Goal: Task Accomplishment & Management: Use online tool/utility

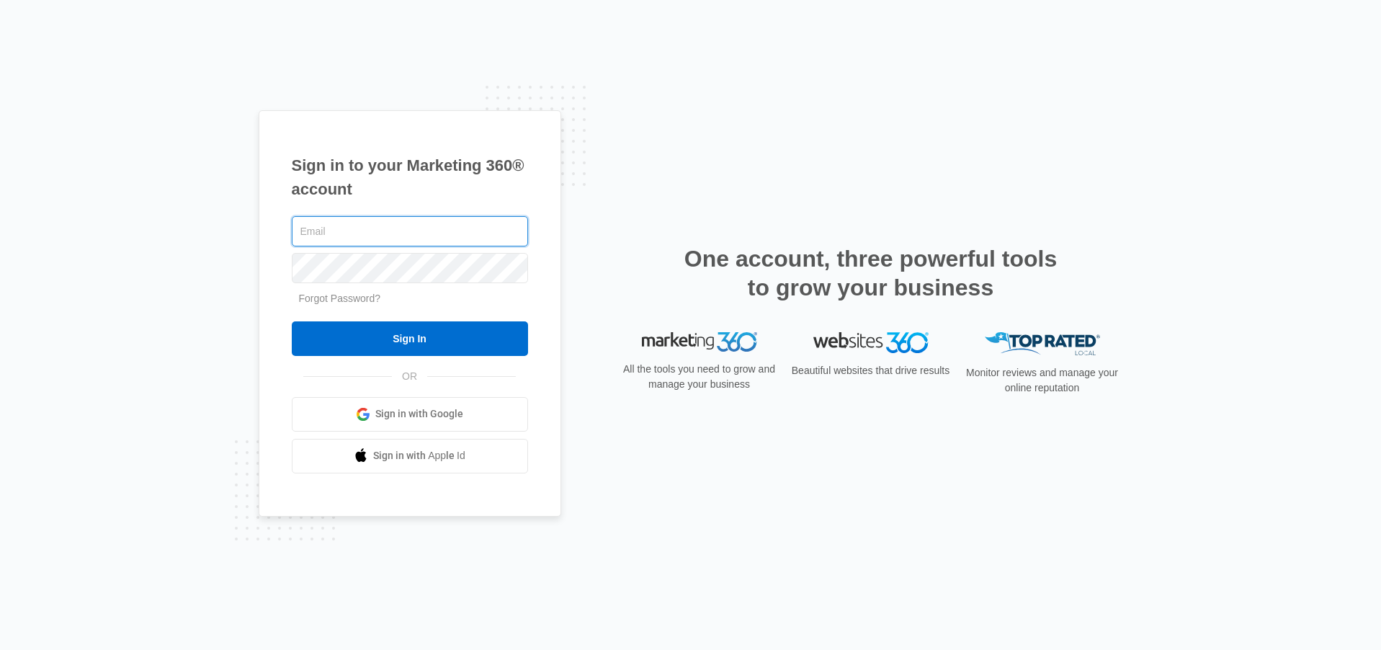
type input "[PERSON_NAME][EMAIL_ADDRESS][PERSON_NAME][DOMAIN_NAME]"
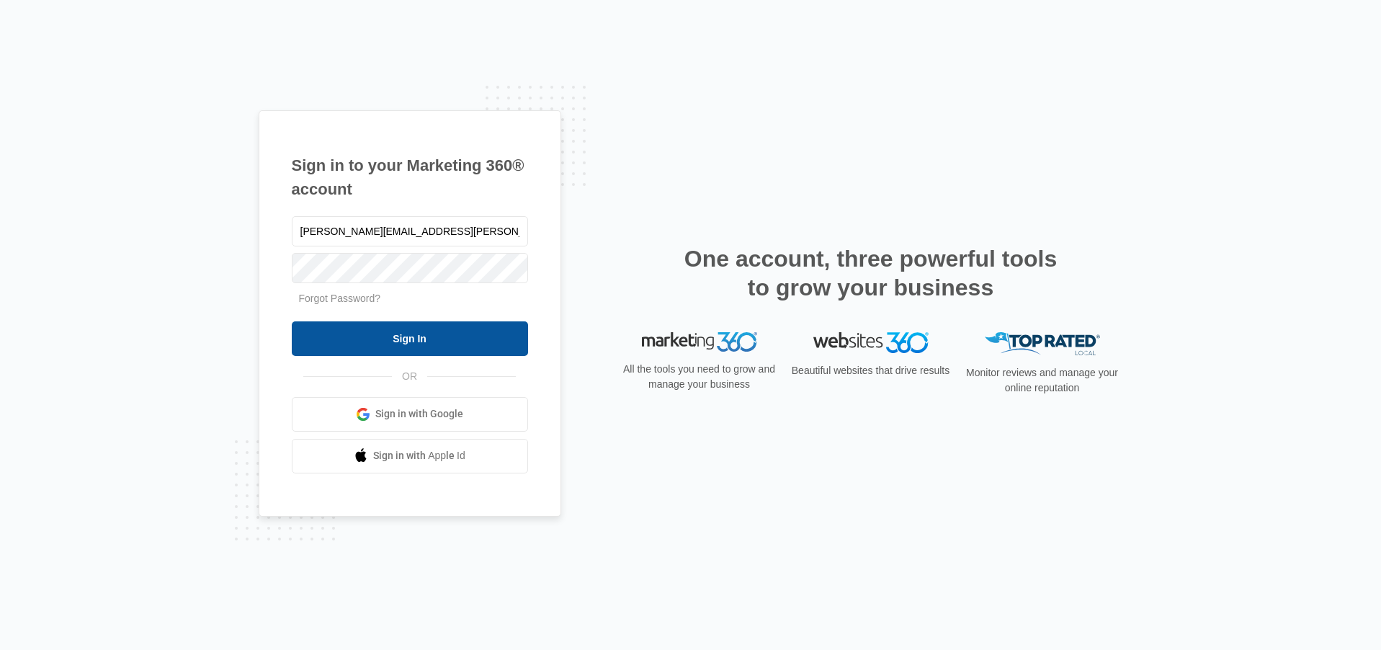
click at [470, 338] on input "Sign In" at bounding box center [410, 338] width 236 height 35
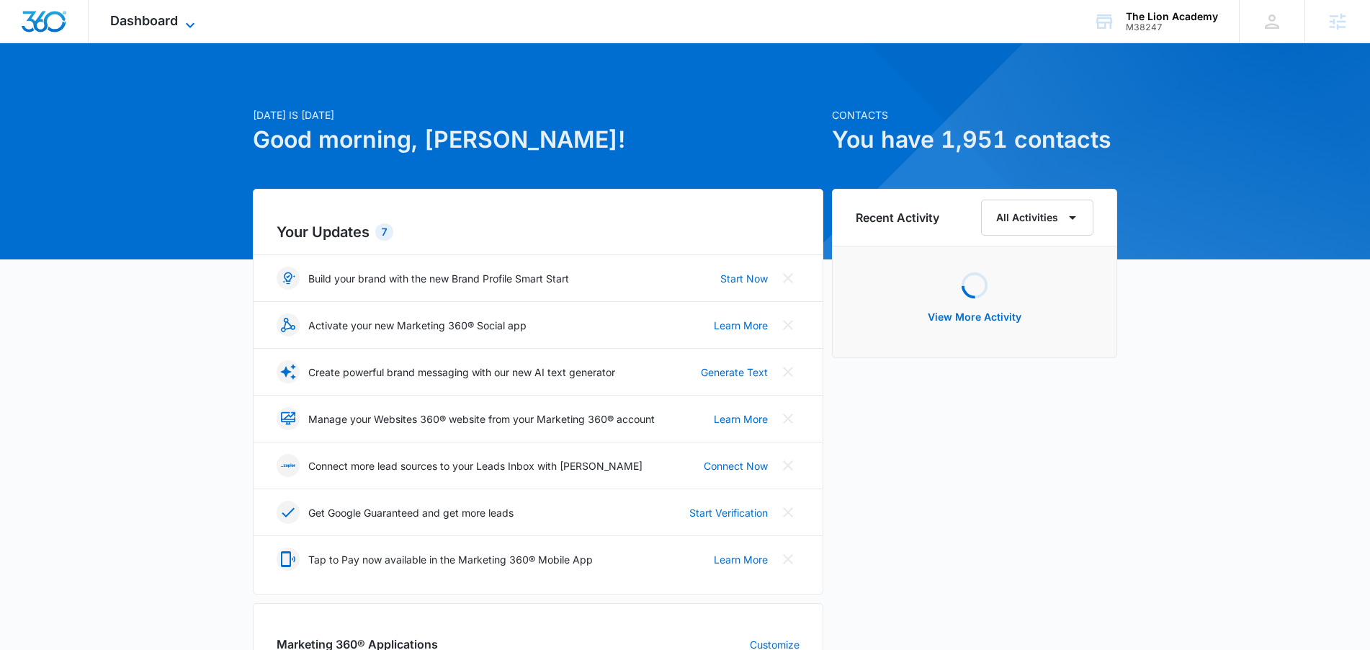
click at [188, 30] on icon at bounding box center [190, 25] width 17 height 17
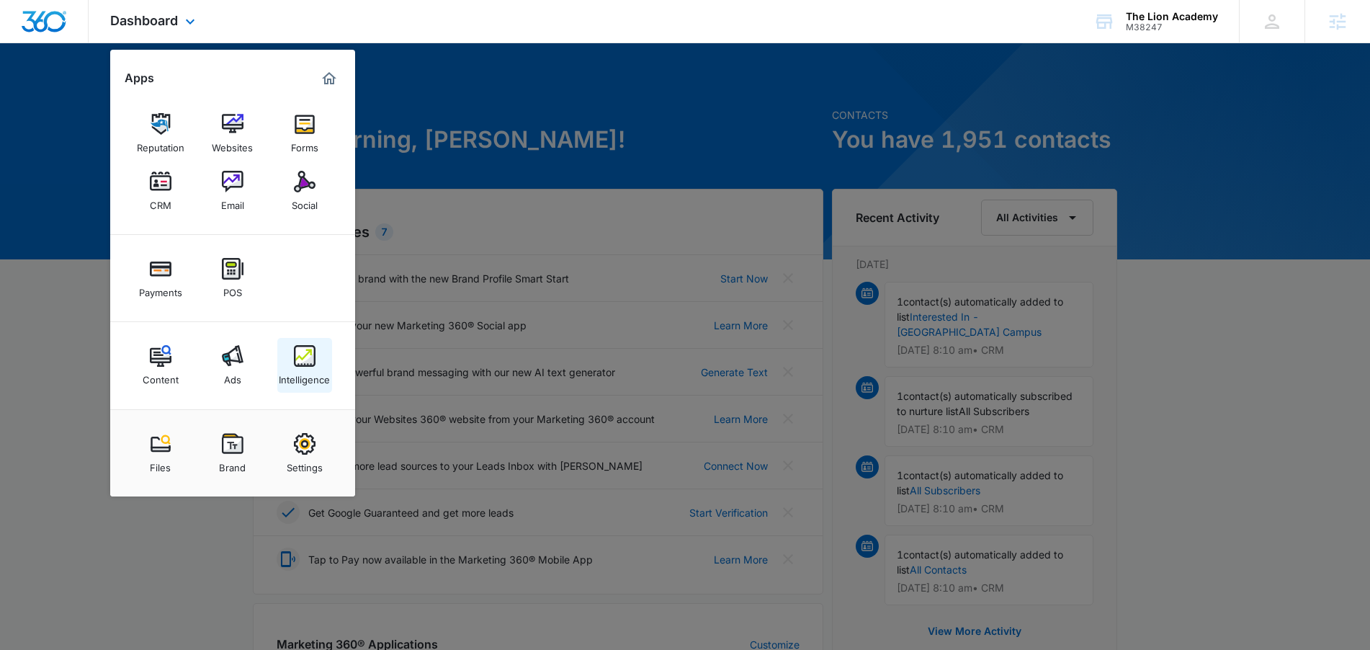
click at [301, 362] on img at bounding box center [305, 356] width 22 height 22
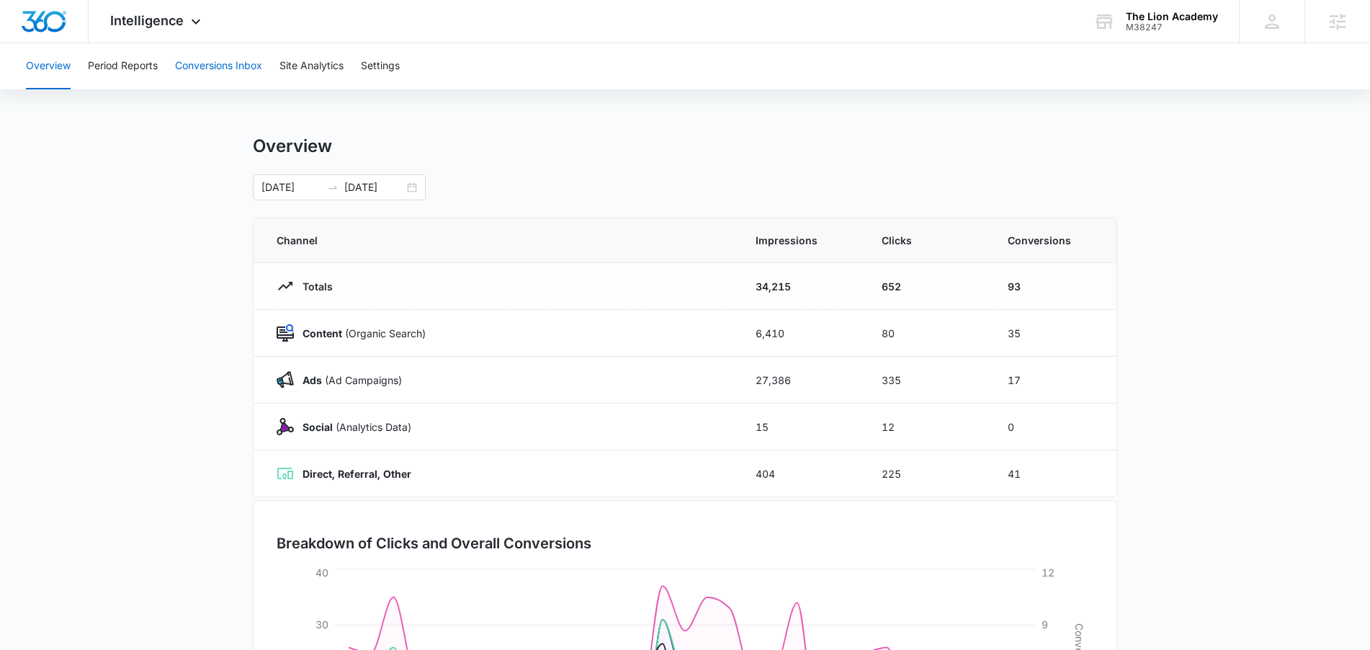
click at [238, 68] on button "Conversions Inbox" at bounding box center [218, 66] width 87 height 46
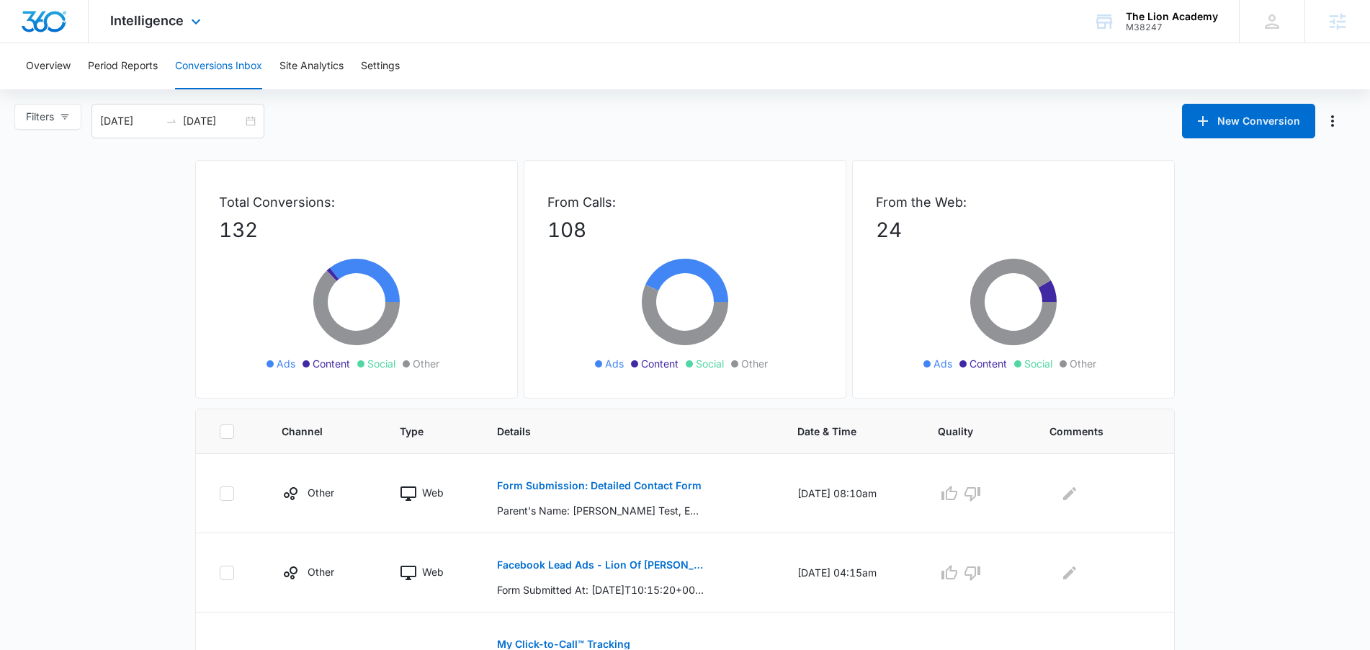
click at [164, 11] on div "Intelligence Apps Reputation Websites Forms CRM Email Social Payments POS Conte…" at bounding box center [158, 21] width 138 height 42
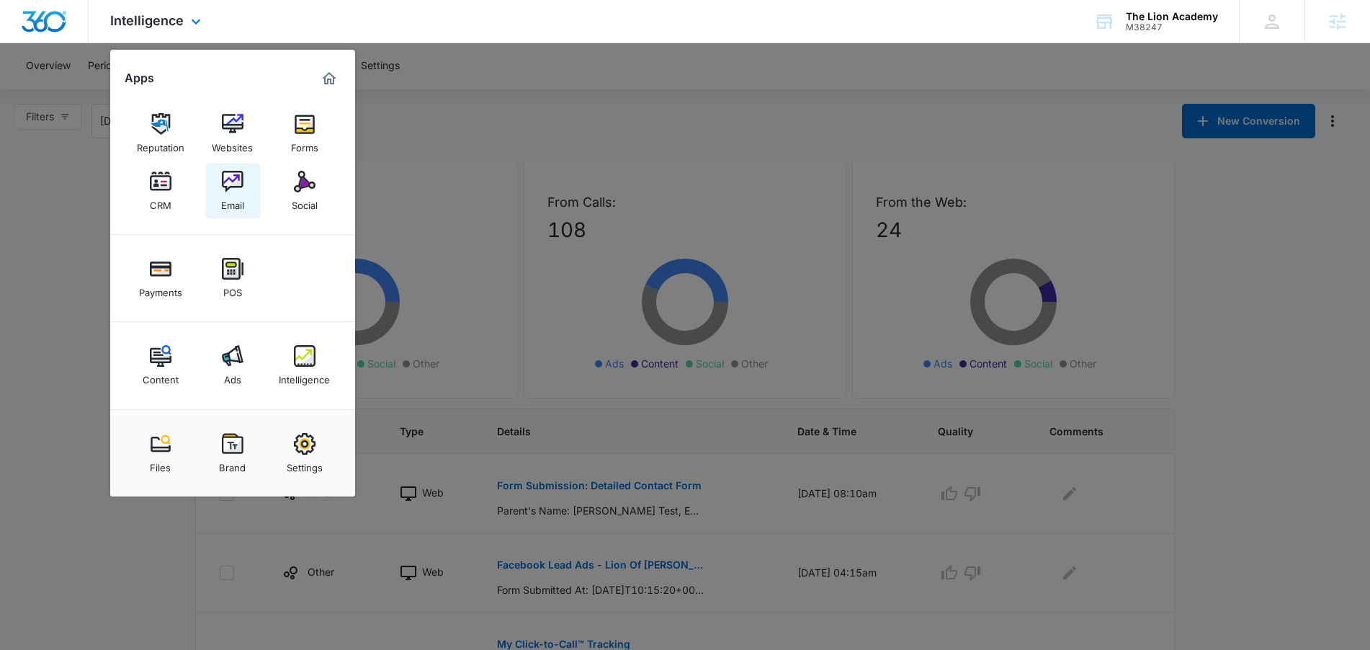
click at [250, 172] on link "Email" at bounding box center [232, 191] width 55 height 55
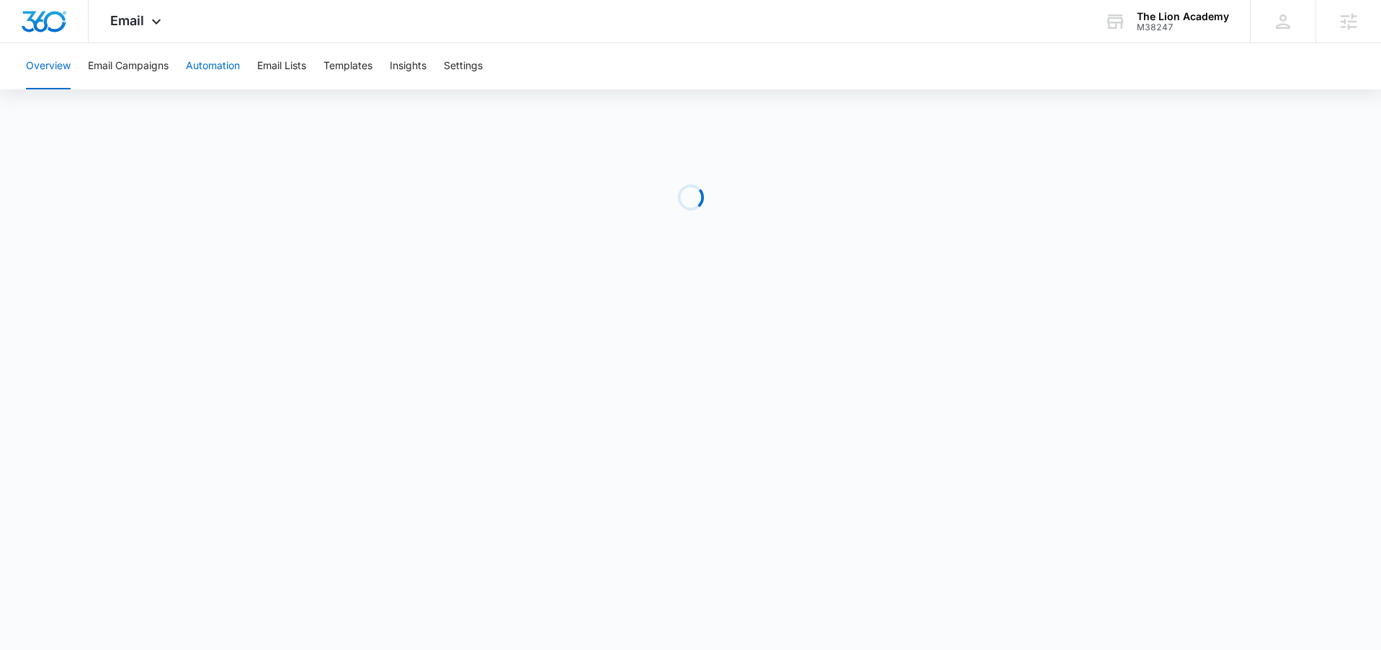
click at [230, 73] on button "Automation" at bounding box center [213, 66] width 54 height 46
